Goal: Task Accomplishment & Management: Use online tool/utility

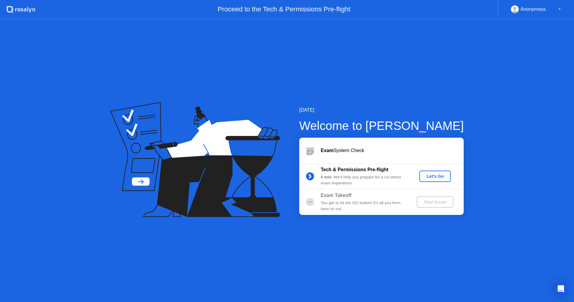
click at [441, 175] on div "Let's Go" at bounding box center [435, 176] width 27 height 5
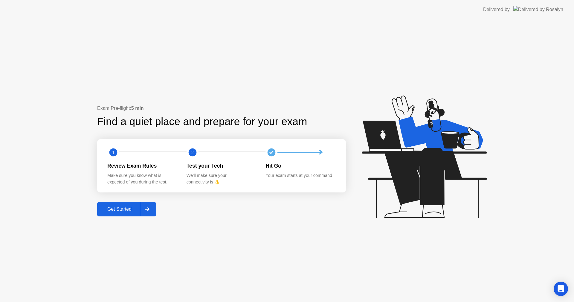
click at [120, 210] on div "Get Started" at bounding box center [119, 208] width 41 height 5
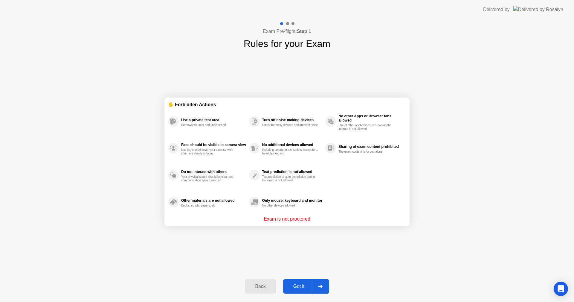
click at [305, 285] on div "Got it" at bounding box center [299, 285] width 28 height 5
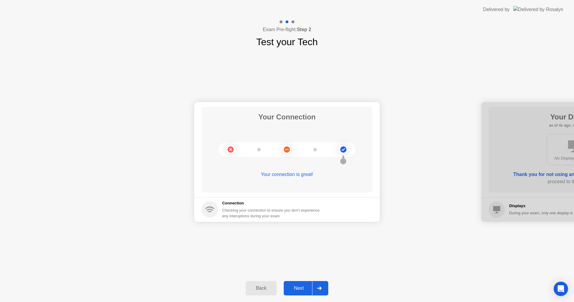
click at [301, 285] on div "Next" at bounding box center [298, 287] width 27 height 5
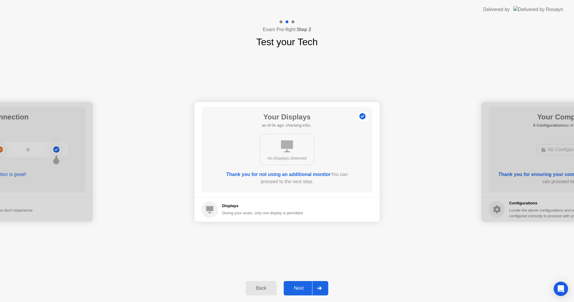
click at [300, 286] on div "Next" at bounding box center [298, 287] width 27 height 5
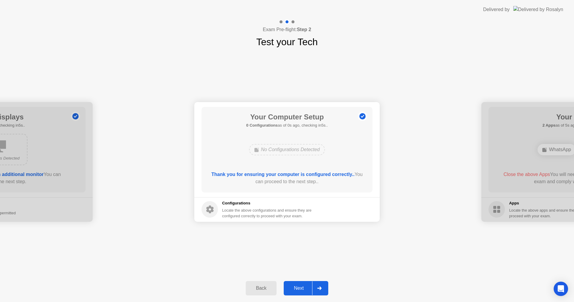
click at [300, 286] on div "Next" at bounding box center [298, 287] width 27 height 5
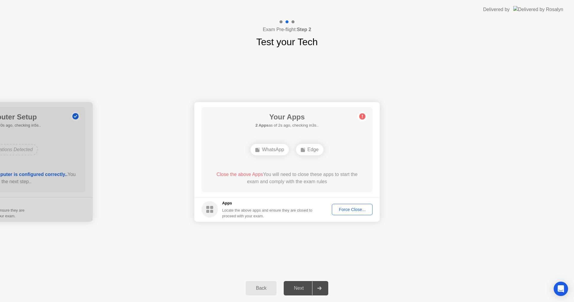
click at [356, 48] on div "Exam Pre-flight: Step 2 Test your Tech" at bounding box center [287, 34] width 574 height 30
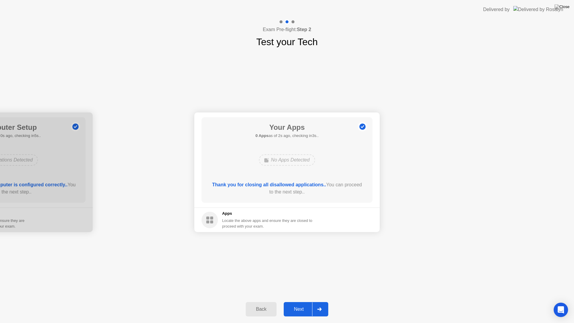
click at [299, 301] on div "Next" at bounding box center [298, 308] width 27 height 5
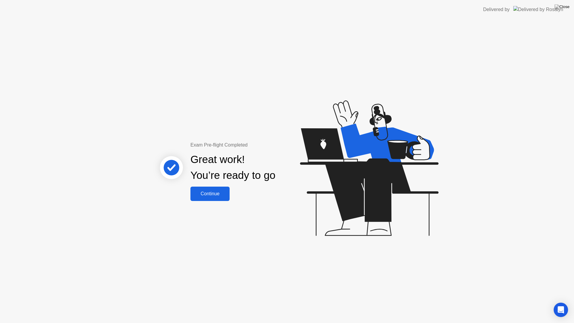
click at [212, 194] on div "Continue" at bounding box center [210, 193] width 36 height 5
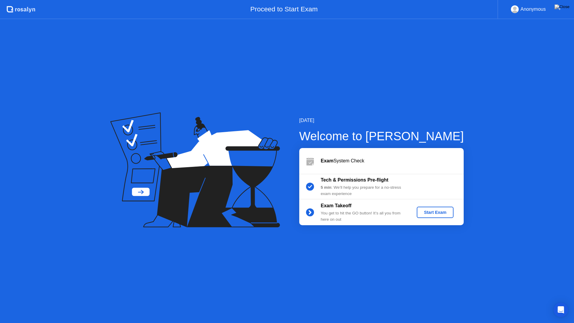
click at [445, 215] on button "Start Exam" at bounding box center [435, 212] width 37 height 11
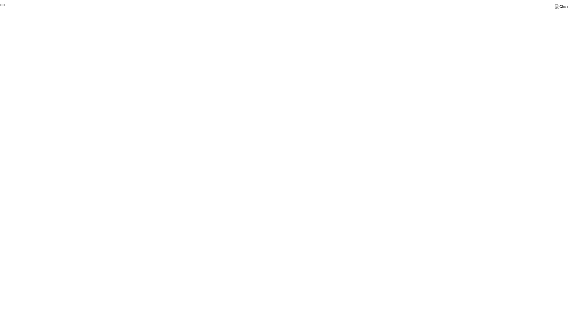
click div "End Proctoring Session"
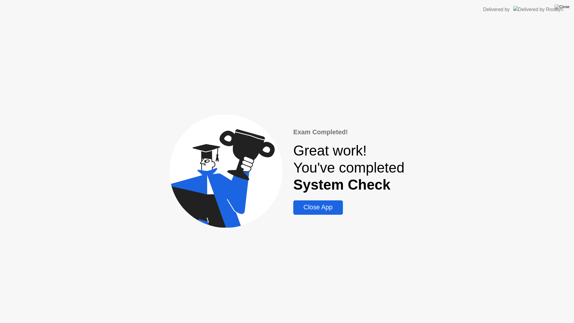
click at [331, 206] on div "Close App" at bounding box center [318, 207] width 46 height 7
